Goal: Task Accomplishment & Management: Manage account settings

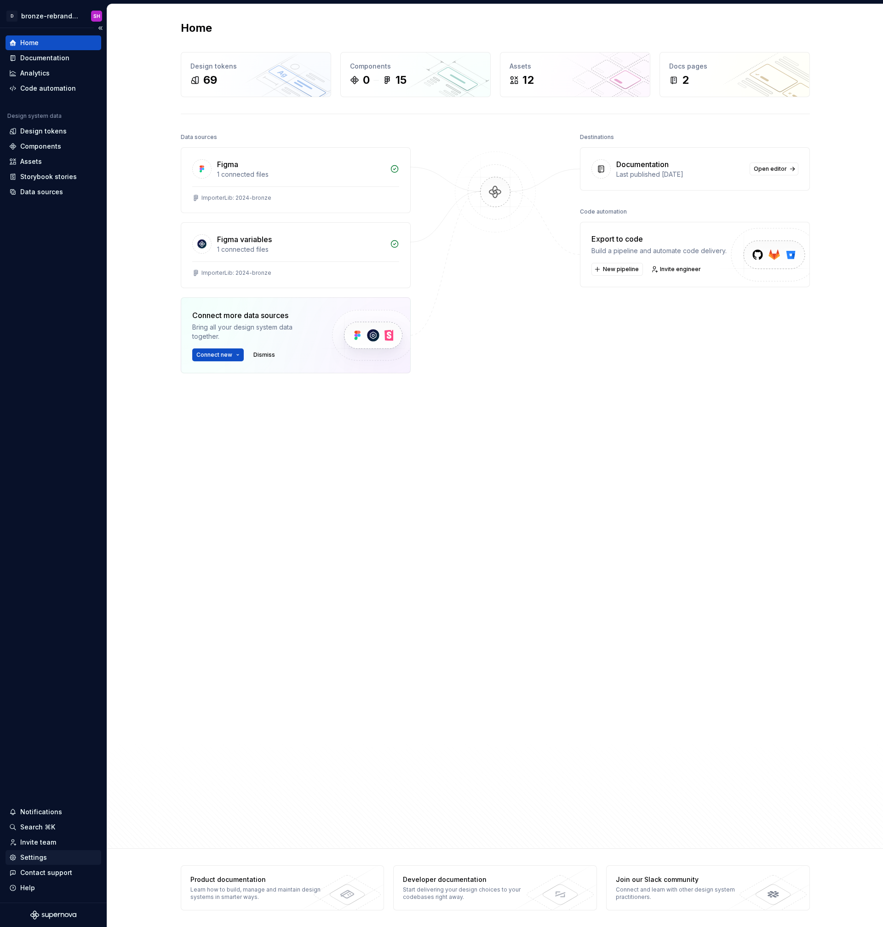
click at [51, 859] on div "Settings" at bounding box center [53, 857] width 88 height 9
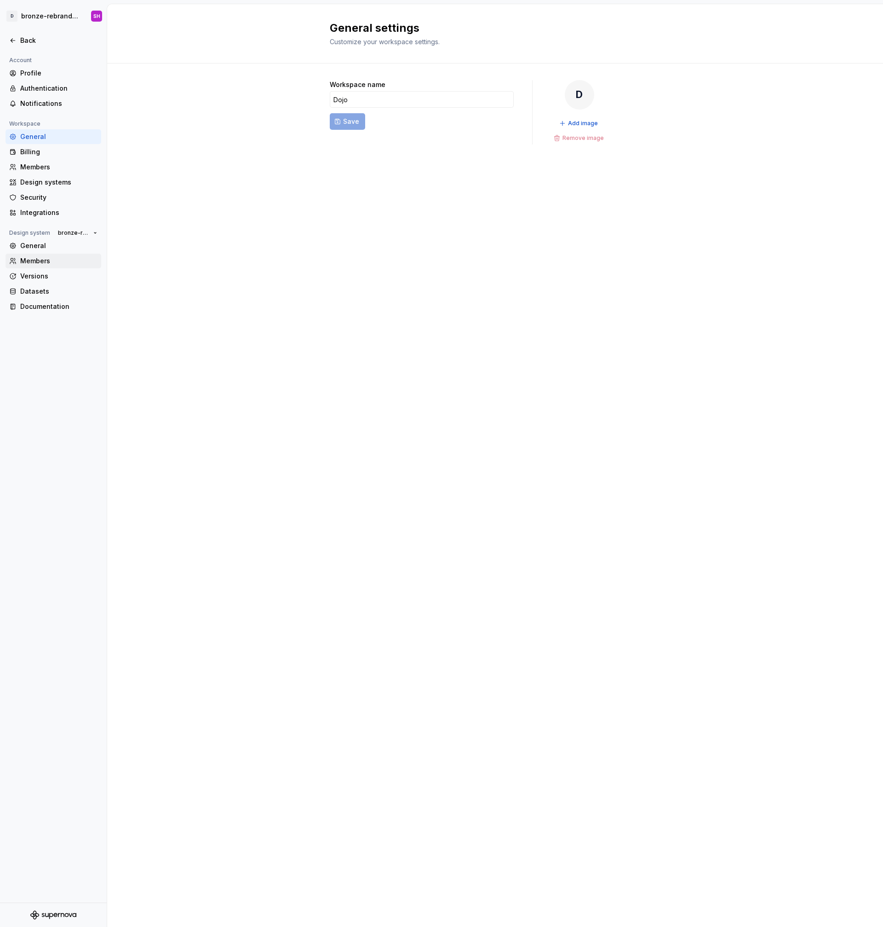
click at [48, 259] on div "Members" at bounding box center [58, 260] width 77 height 9
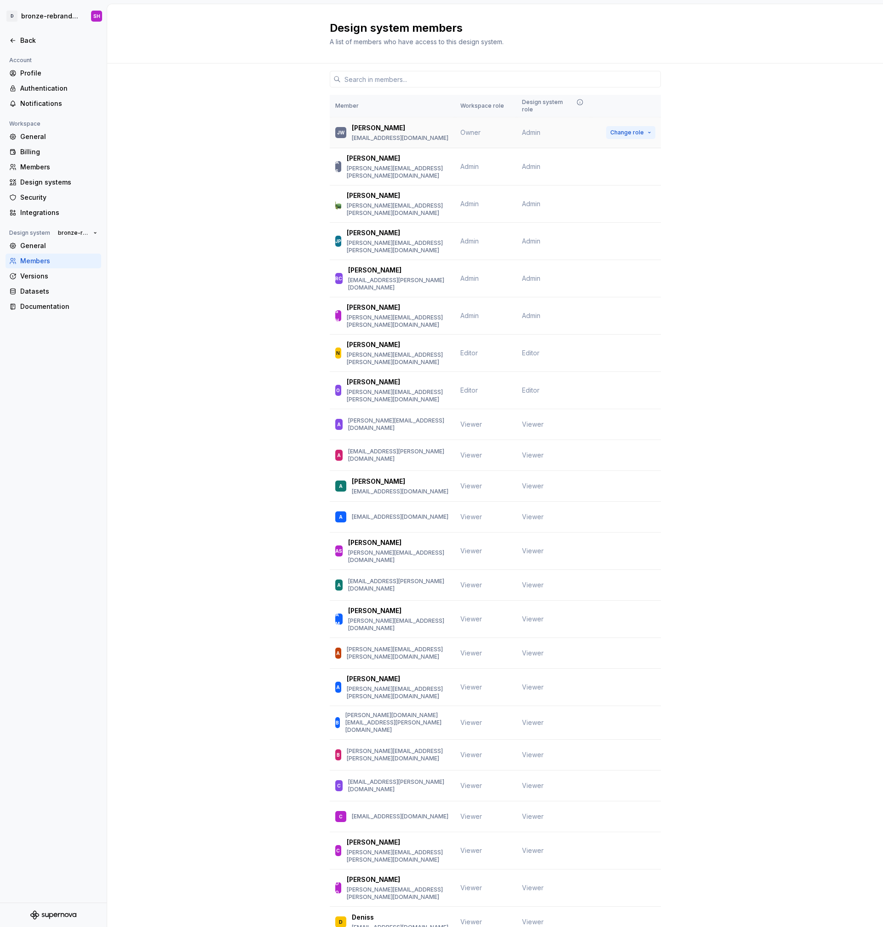
click at [618, 129] on span "Change role" at bounding box center [628, 132] width 34 height 7
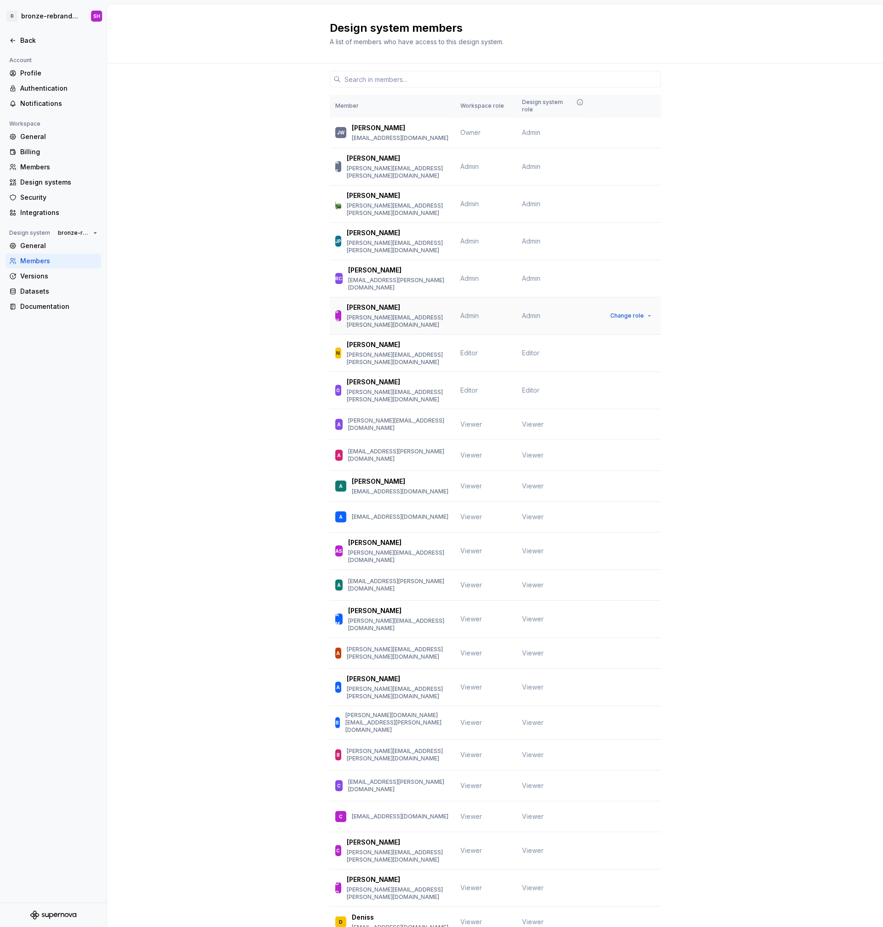
click at [620, 297] on td "Change role" at bounding box center [626, 315] width 70 height 37
click at [620, 312] on span "Change role" at bounding box center [628, 315] width 34 height 7
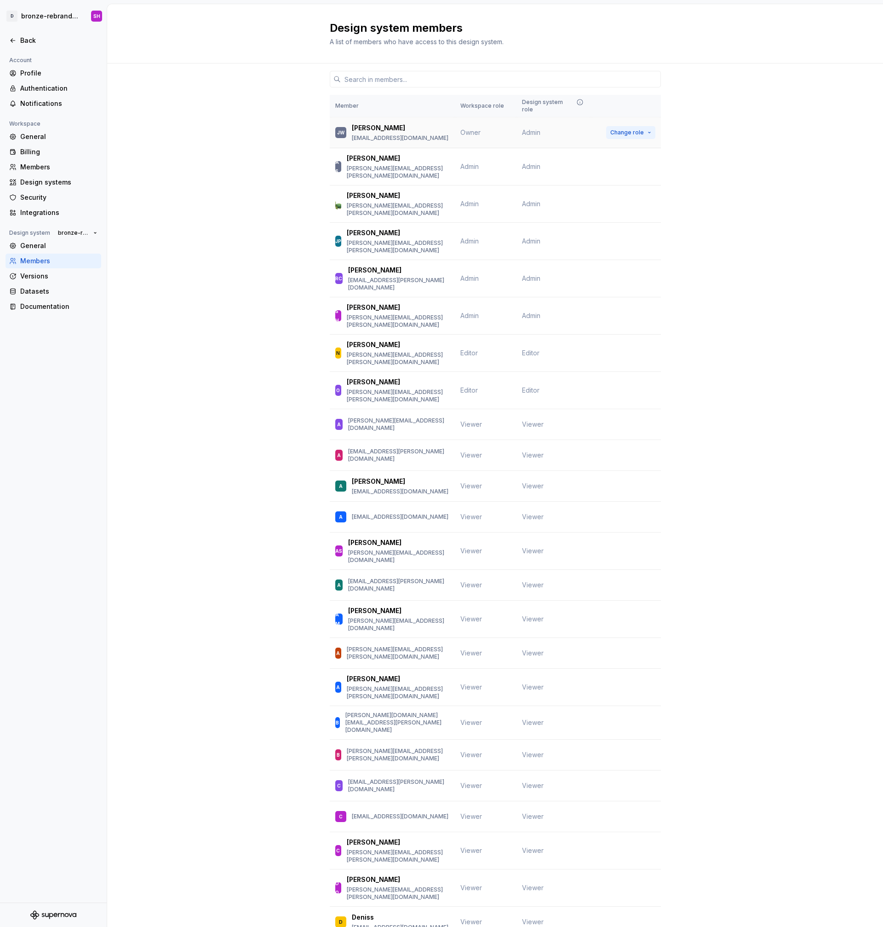
click at [613, 129] on span "Change role" at bounding box center [628, 132] width 34 height 7
click at [468, 128] on span "Owner" at bounding box center [471, 132] width 20 height 8
click at [544, 132] on td "Admin" at bounding box center [554, 132] width 75 height 31
click at [606, 128] on button "Change role" at bounding box center [630, 132] width 49 height 13
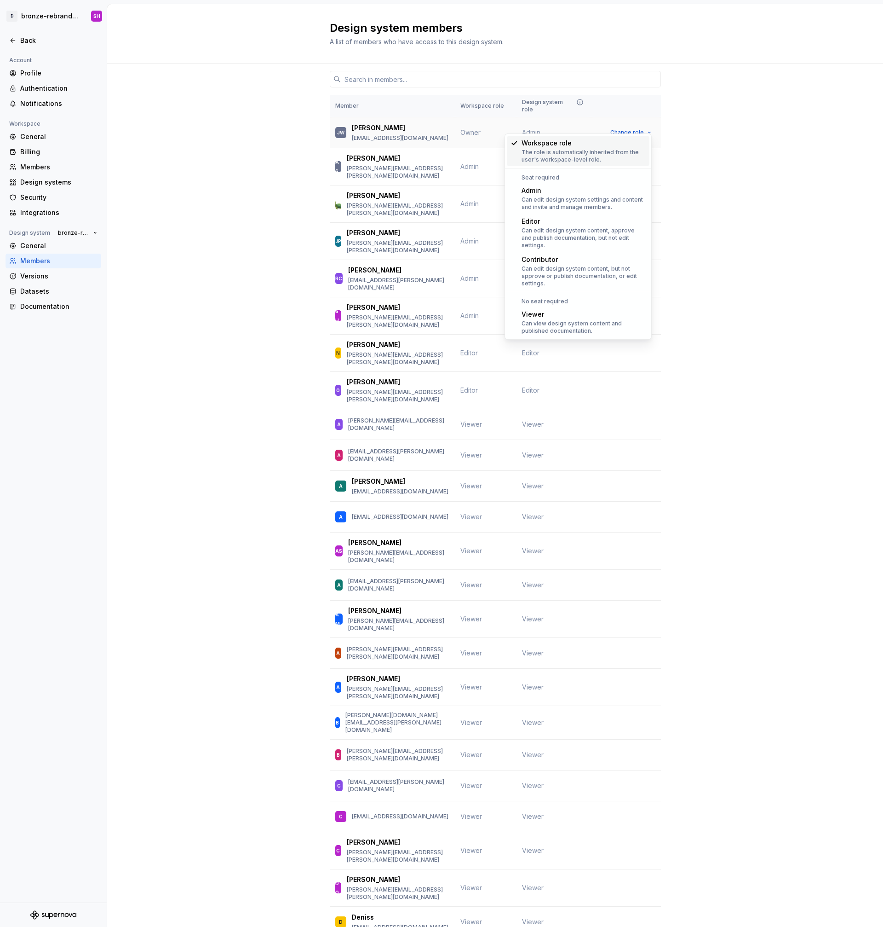
click at [488, 125] on td "Owner" at bounding box center [486, 132] width 62 height 31
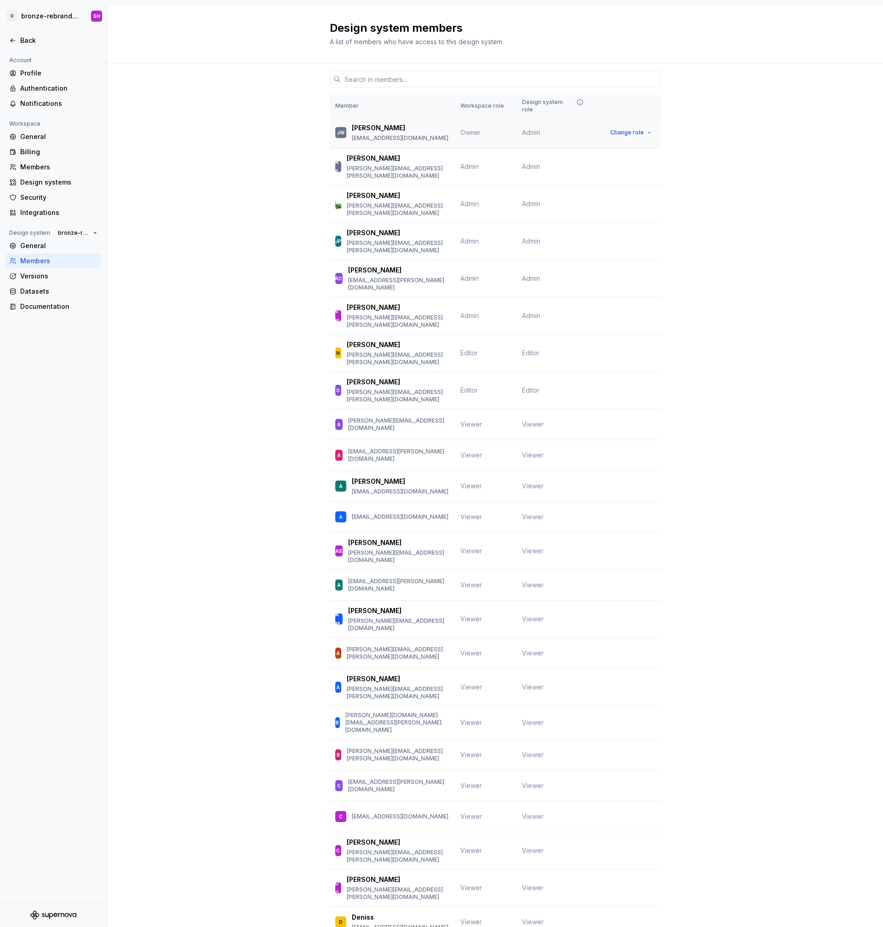
drag, startPoint x: 489, startPoint y: 123, endPoint x: 509, endPoint y: 121, distance: 20.4
click at [489, 123] on td "Owner" at bounding box center [486, 132] width 62 height 31
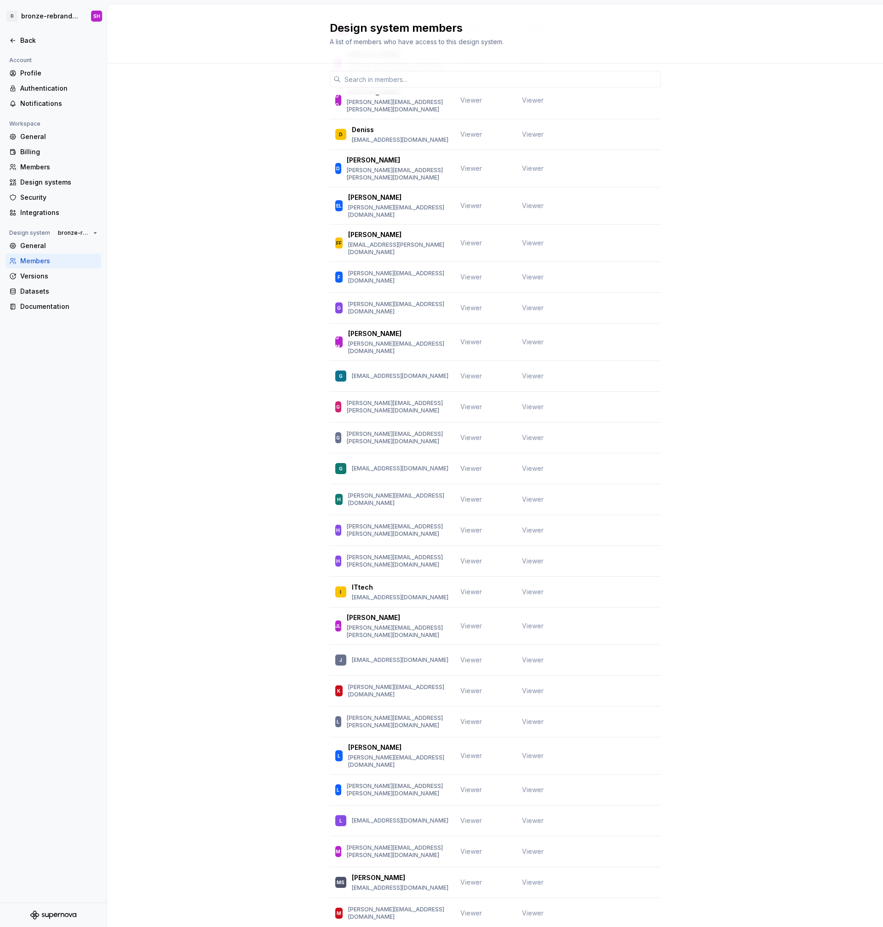
scroll to position [1345, 0]
